Goal: Task Accomplishment & Management: Use online tool/utility

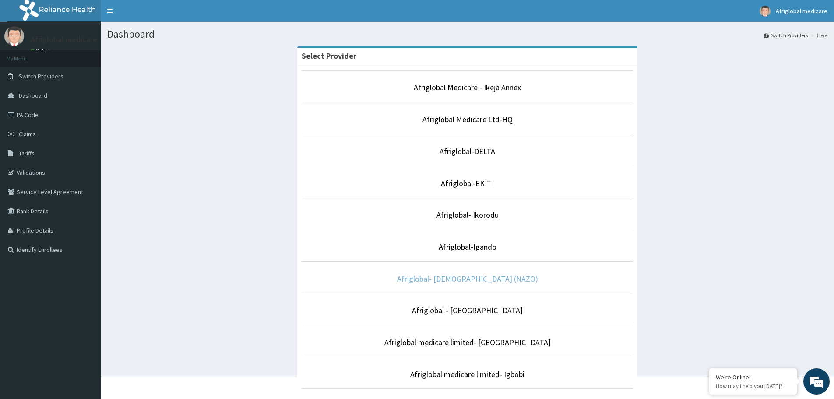
click at [484, 279] on link "Afriglobal- [DEMOGRAPHIC_DATA] (NAZO)" at bounding box center [467, 279] width 141 height 10
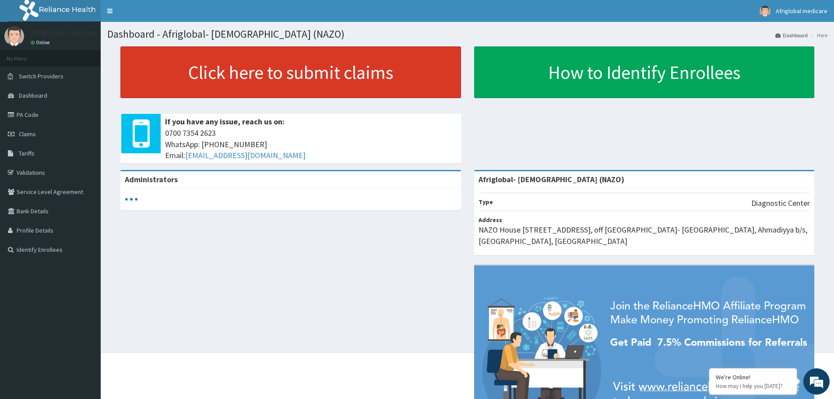
click at [286, 75] on link "Click here to submit claims" at bounding box center [290, 72] width 340 height 52
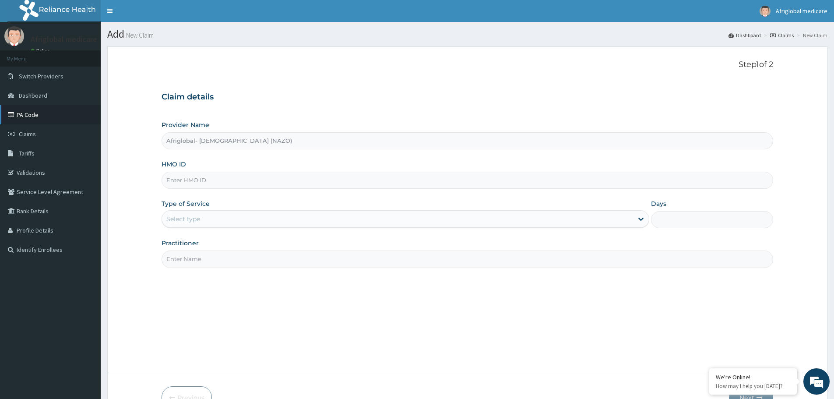
click at [49, 117] on link "PA Code" at bounding box center [50, 114] width 101 height 19
